Goal: Information Seeking & Learning: Check status

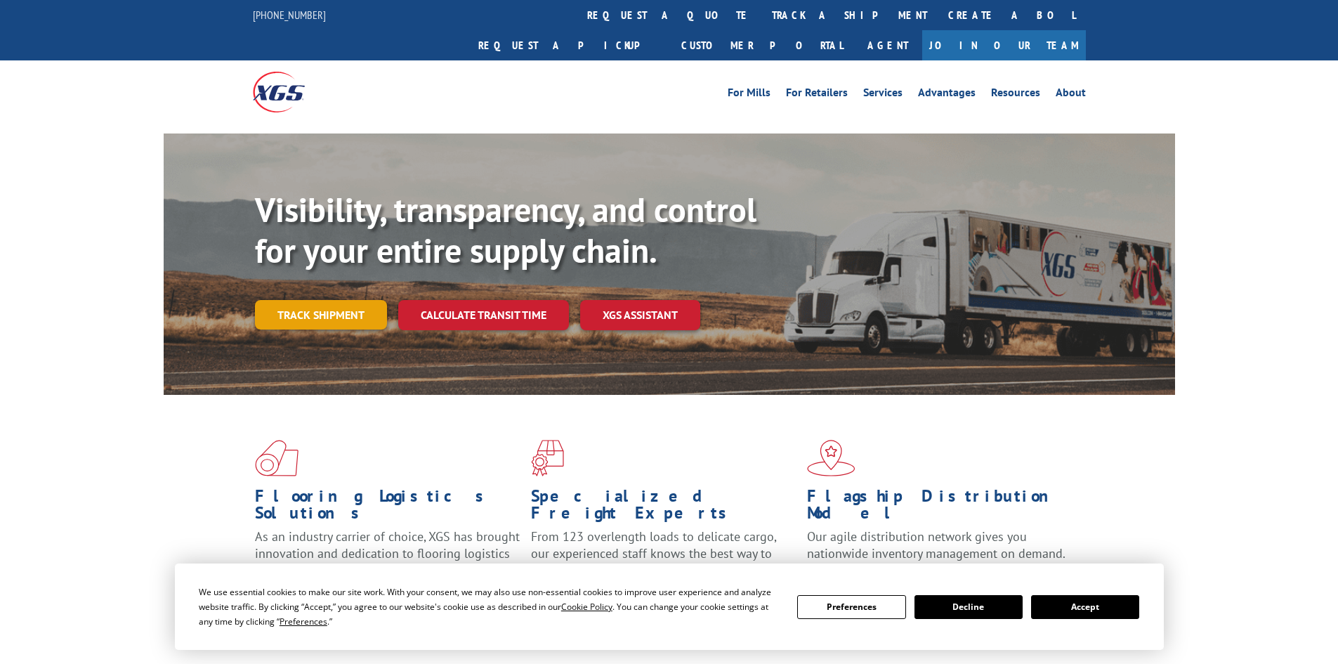
click at [310, 300] on link "Track shipment" at bounding box center [321, 315] width 132 height 30
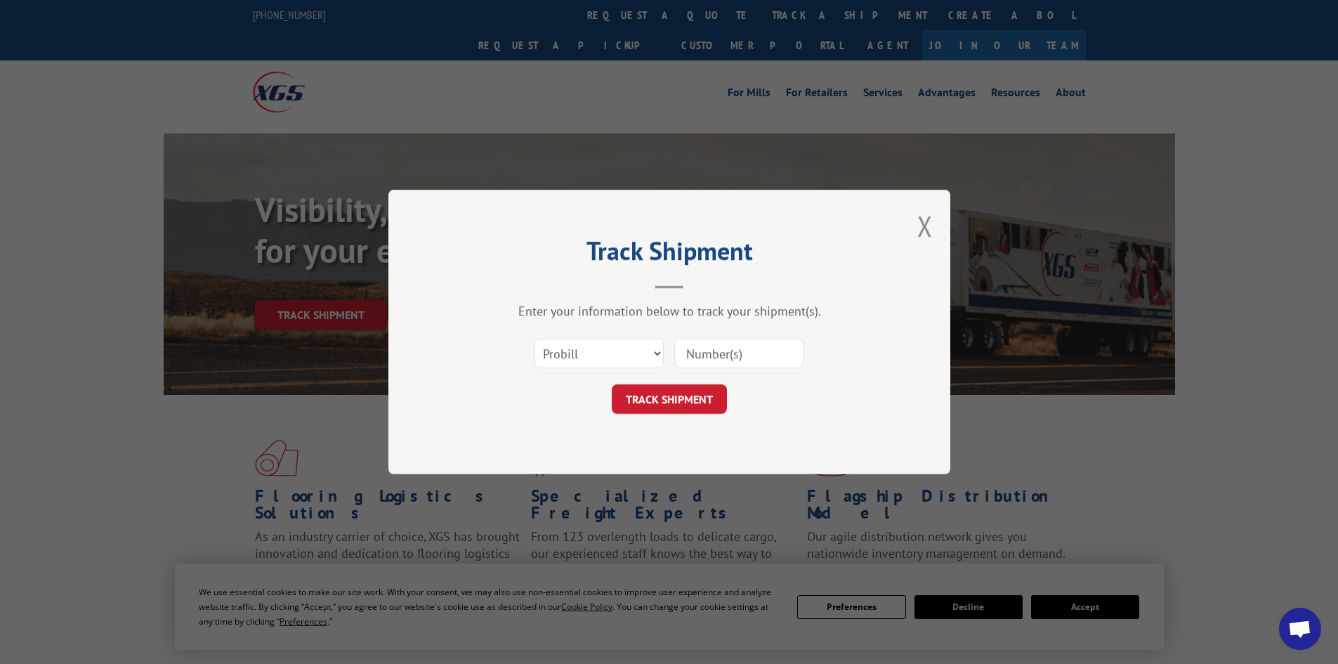
click at [706, 356] on input at bounding box center [738, 354] width 129 height 30
type input "2850048"
click at [677, 401] on button "TRACK SHIPMENT" at bounding box center [669, 399] width 115 height 30
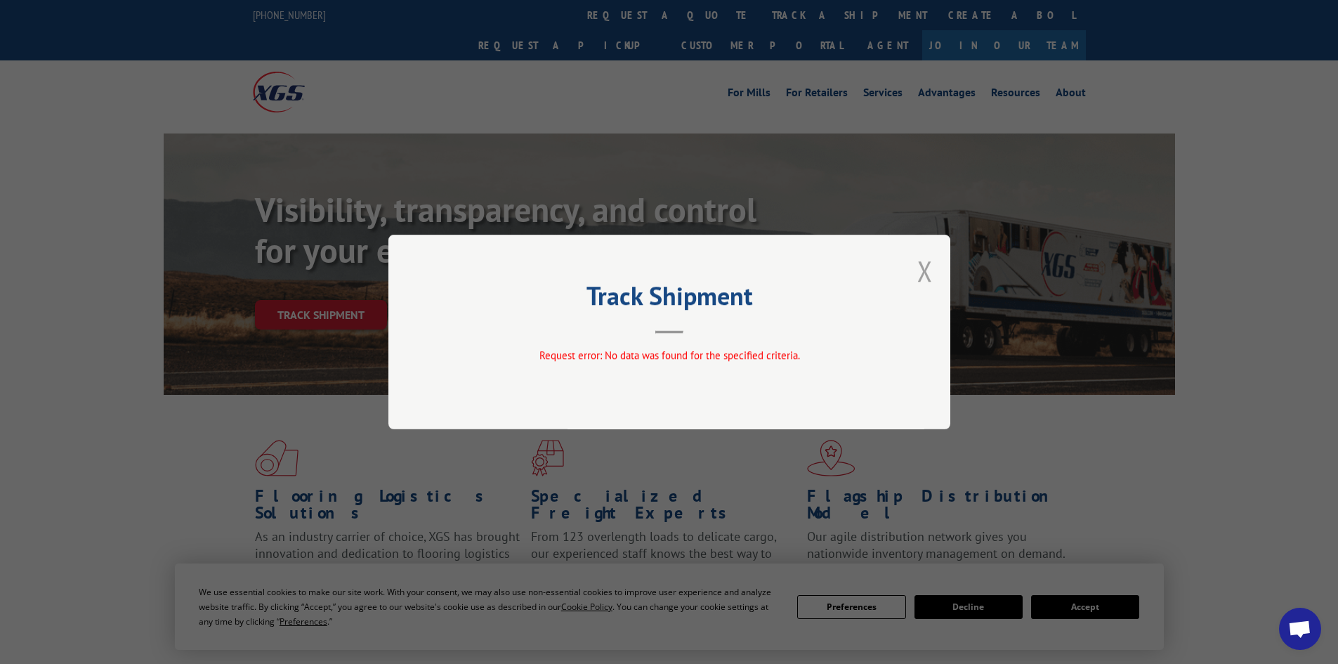
click at [918, 269] on button "Close modal" at bounding box center [924, 270] width 15 height 37
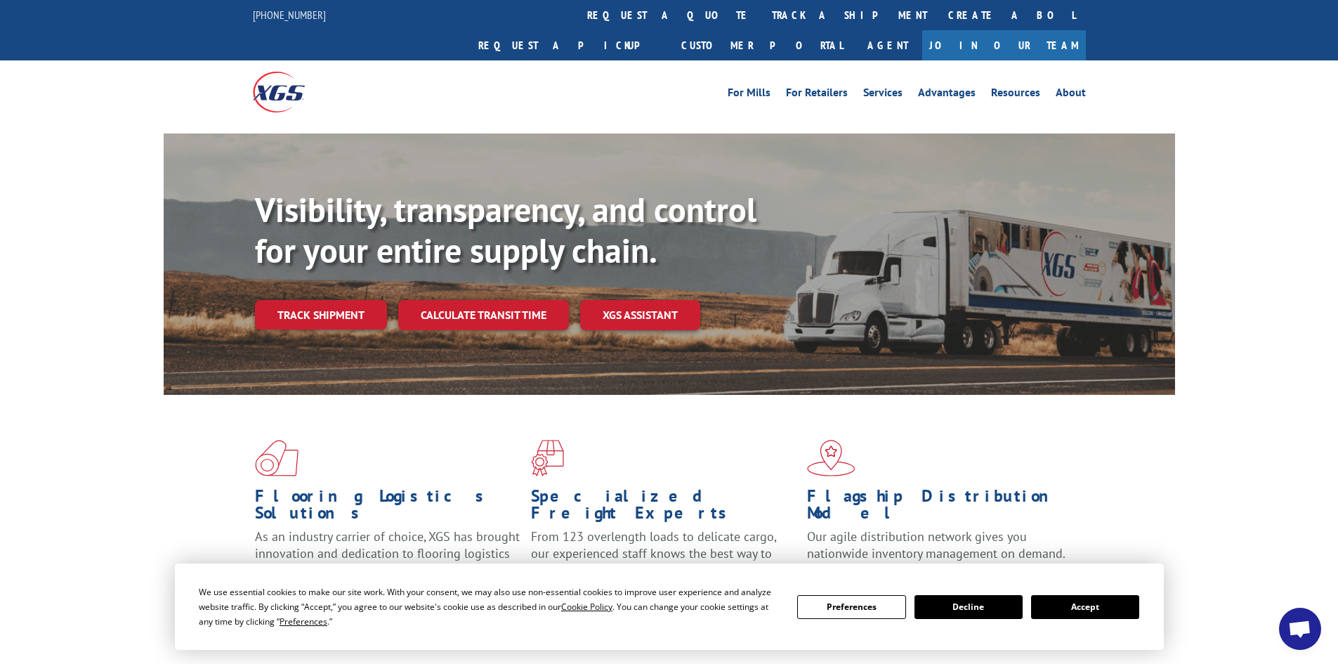
click at [1072, 570] on div "We use essential cookies to make our site work. With your consent, we may also …" at bounding box center [669, 606] width 989 height 86
click at [1090, 607] on button "Accept" at bounding box center [1085, 607] width 108 height 24
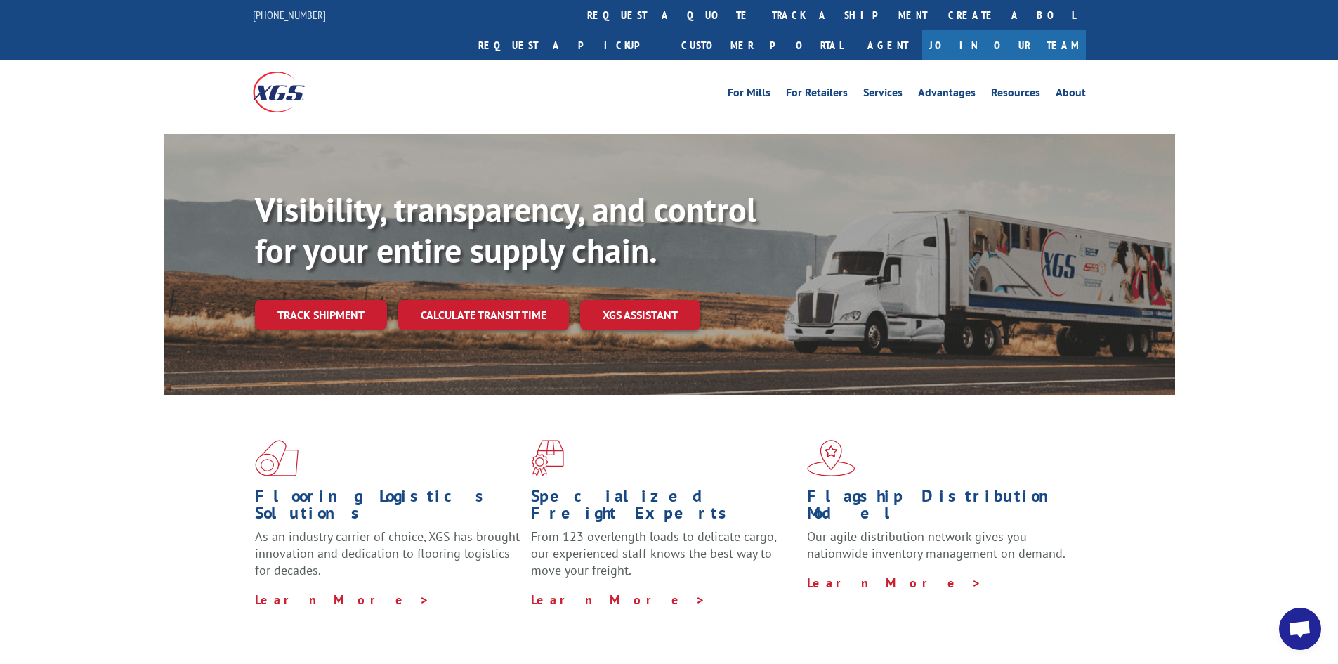
click at [336, 300] on link "Track shipment" at bounding box center [321, 315] width 132 height 30
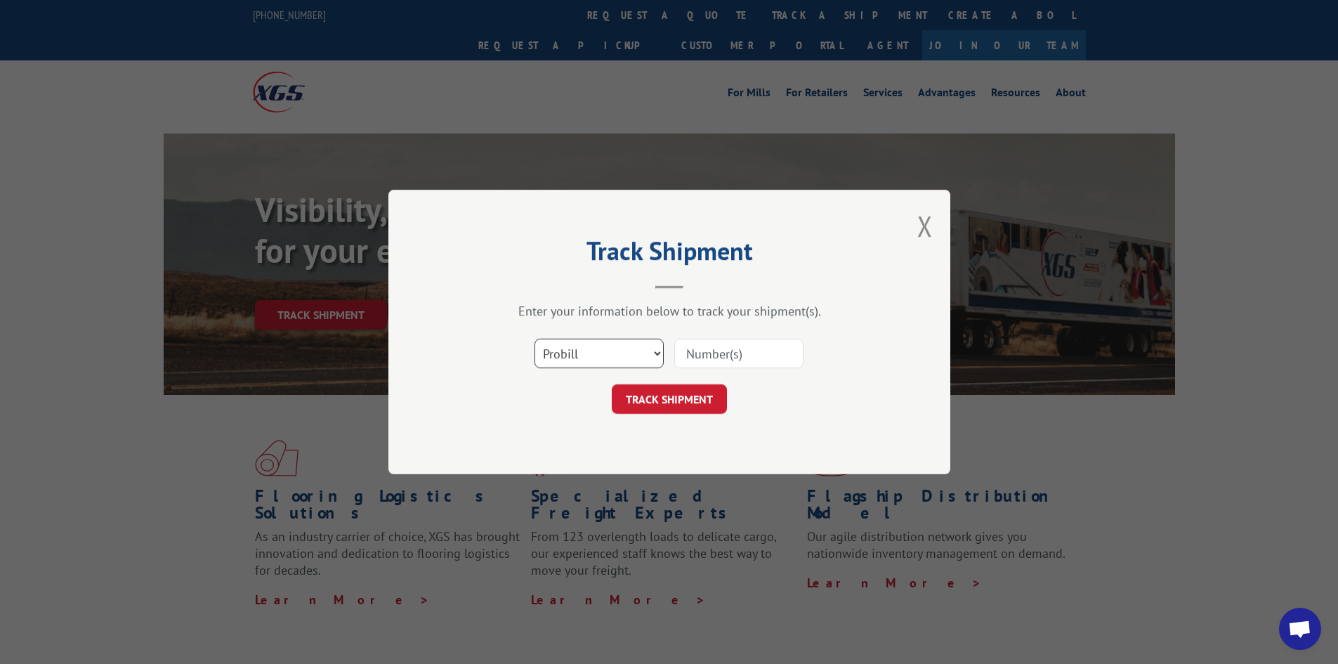
click at [575, 349] on select "Select category... Probill BOL PO" at bounding box center [599, 354] width 129 height 30
select select "bol"
click at [535, 339] on select "Select category... Probill BOL PO" at bounding box center [599, 354] width 129 height 30
click at [731, 357] on input at bounding box center [738, 354] width 129 height 30
type input "2850048"
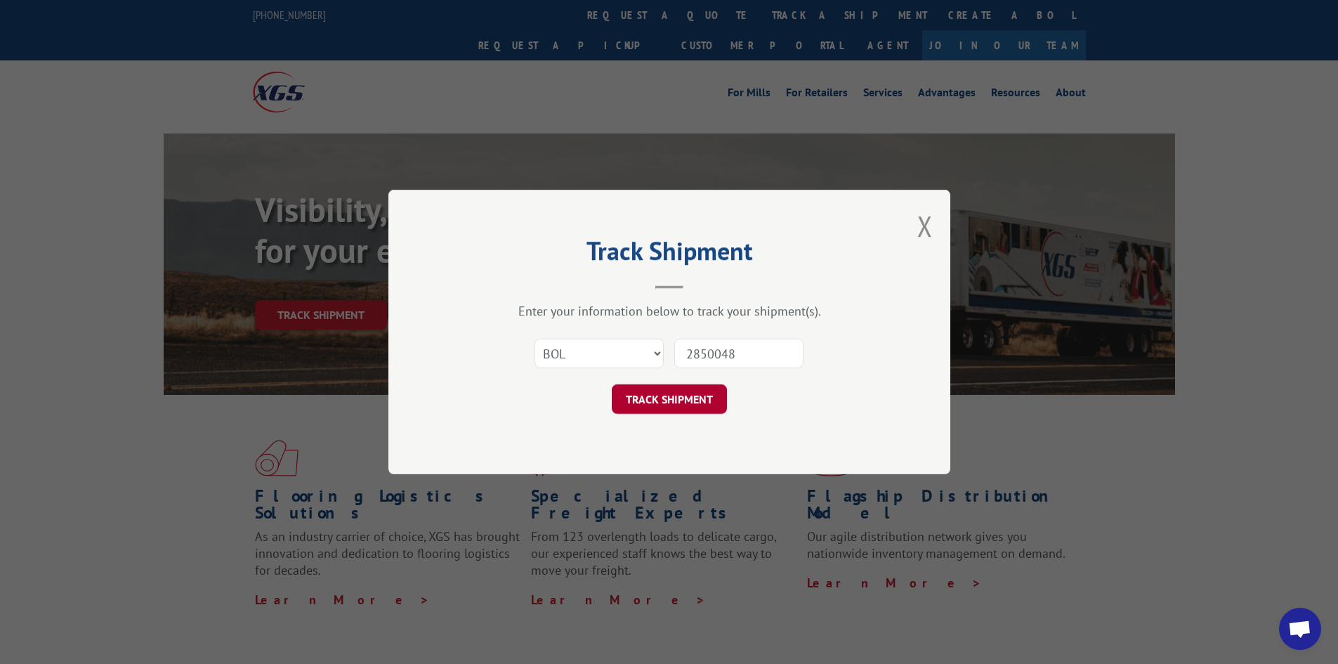
click at [672, 405] on button "TRACK SHIPMENT" at bounding box center [669, 399] width 115 height 30
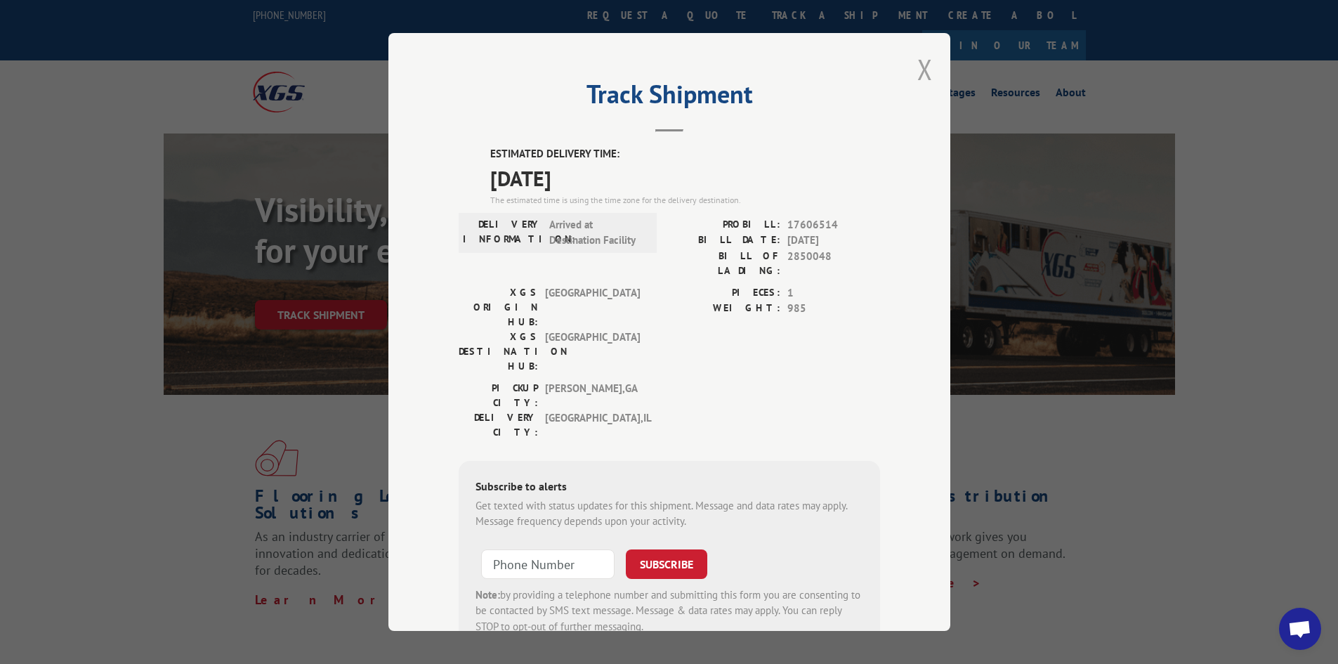
click at [925, 67] on button "Close modal" at bounding box center [924, 69] width 15 height 37
